Goal: Find specific page/section: Find specific page/section

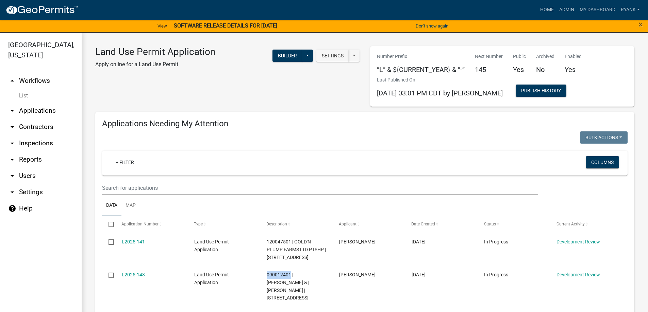
scroll to position [102, 0]
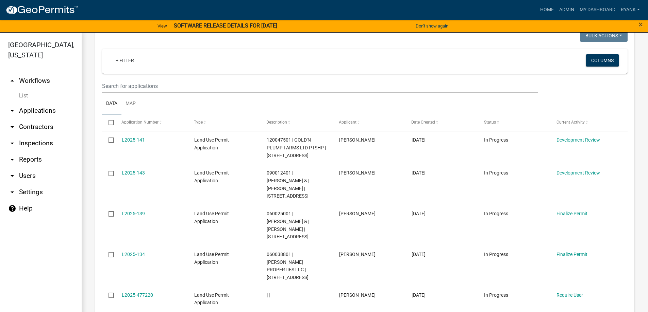
drag, startPoint x: 24, startPoint y: 57, endPoint x: 31, endPoint y: 48, distance: 11.9
click at [24, 57] on link "[GEOGRAPHIC_DATA], [US_STATE]" at bounding box center [38, 50] width 76 height 24
click at [31, 48] on link "[GEOGRAPHIC_DATA], [US_STATE]" at bounding box center [38, 50] width 76 height 24
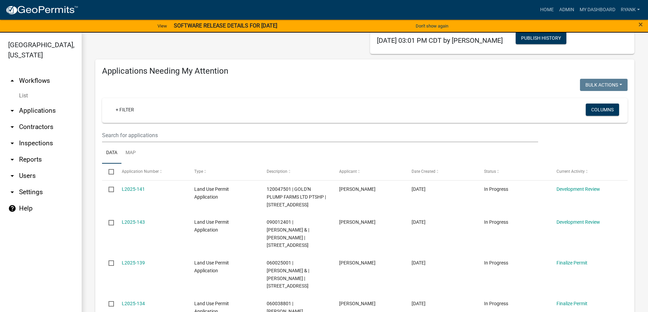
scroll to position [0, 0]
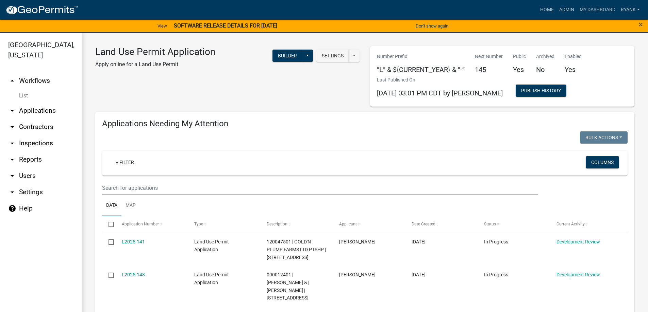
click at [42, 111] on link "arrow_drop_down Applications" at bounding box center [41, 111] width 82 height 16
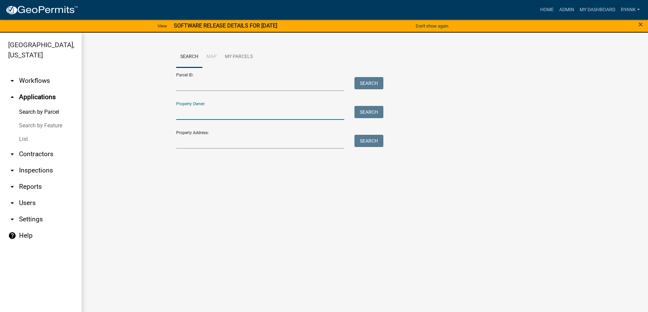
click at [188, 109] on input "Property Owner:" at bounding box center [260, 113] width 168 height 14
click at [40, 79] on link "arrow_drop_down Workflows" at bounding box center [41, 81] width 82 height 16
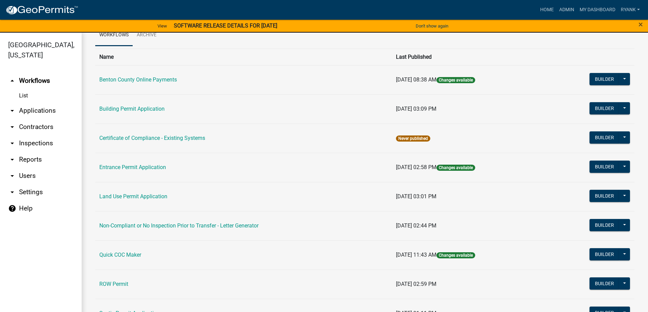
scroll to position [68, 0]
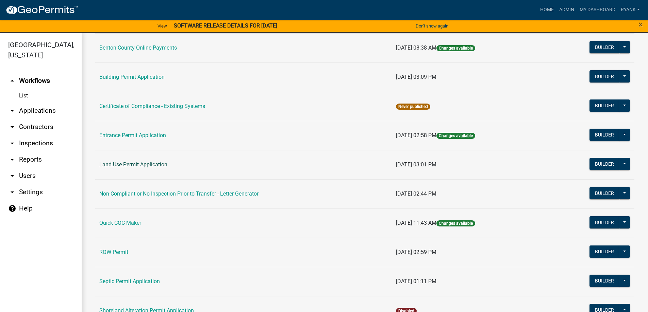
click at [141, 163] on link "Land Use Permit Application" at bounding box center [133, 164] width 68 height 6
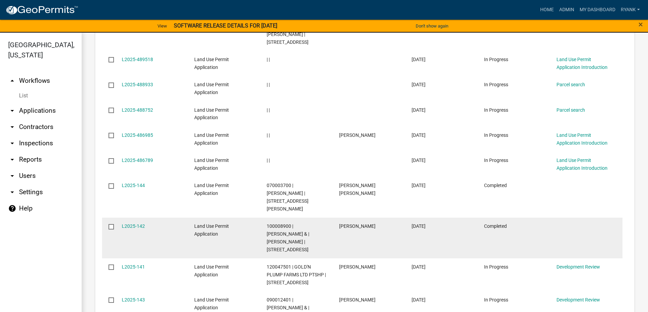
scroll to position [782, 0]
